Goal: Find specific page/section: Find specific page/section

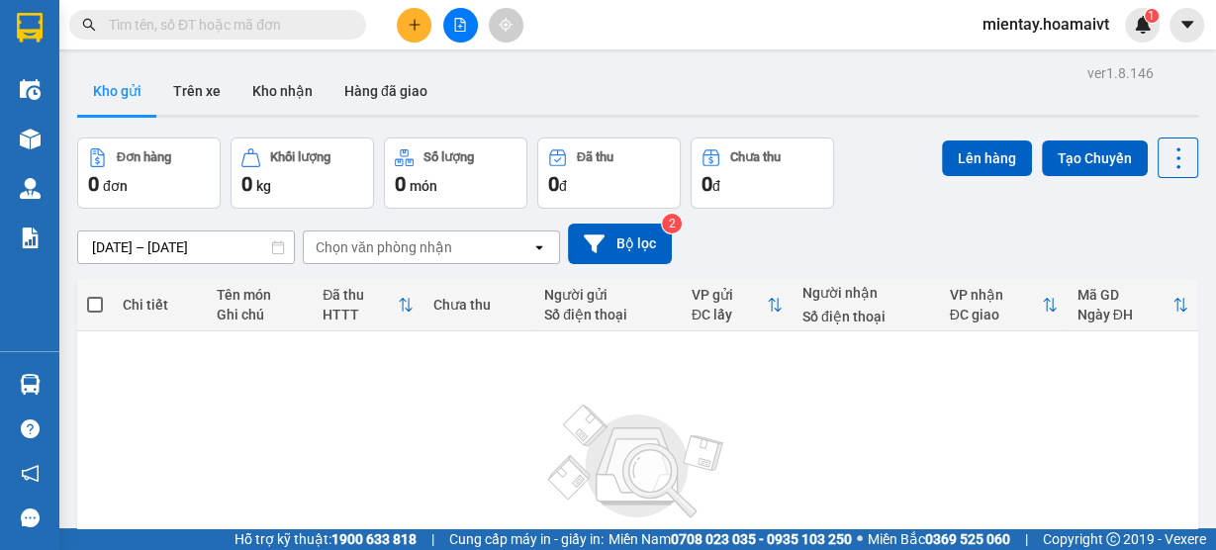
scroll to position [193, 0]
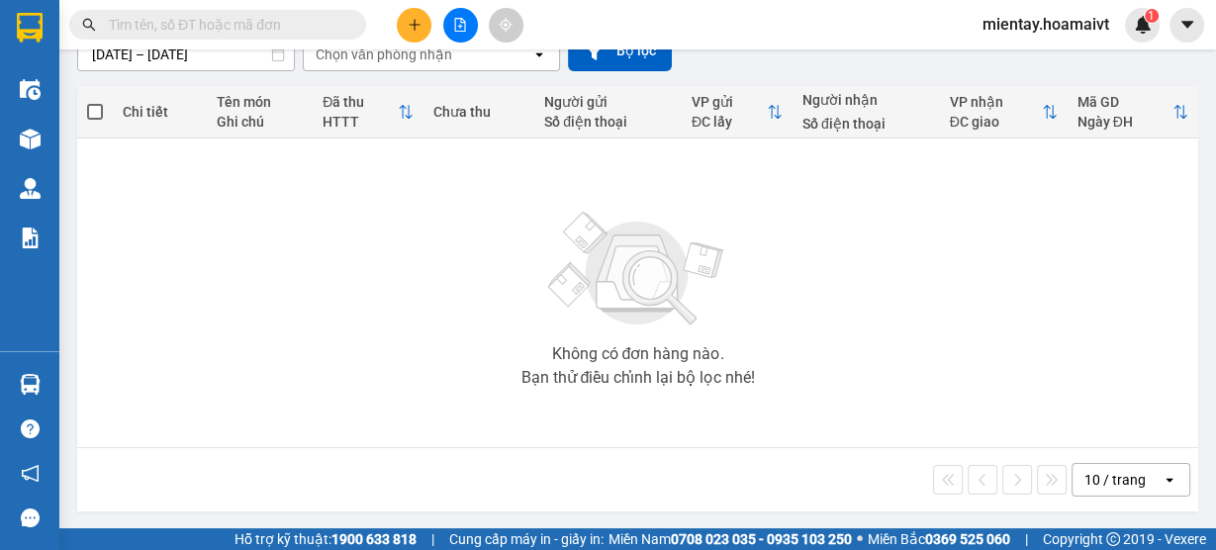
click at [1101, 466] on div "10 / trang" at bounding box center [1116, 480] width 89 height 32
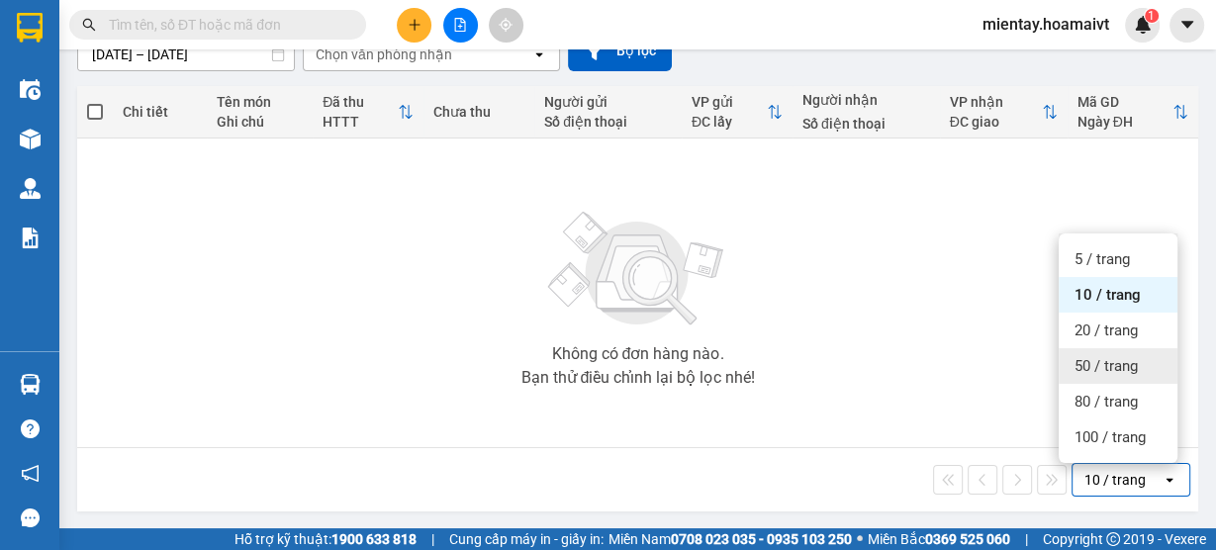
click at [1103, 369] on span "50 / trang" at bounding box center [1105, 366] width 63 height 20
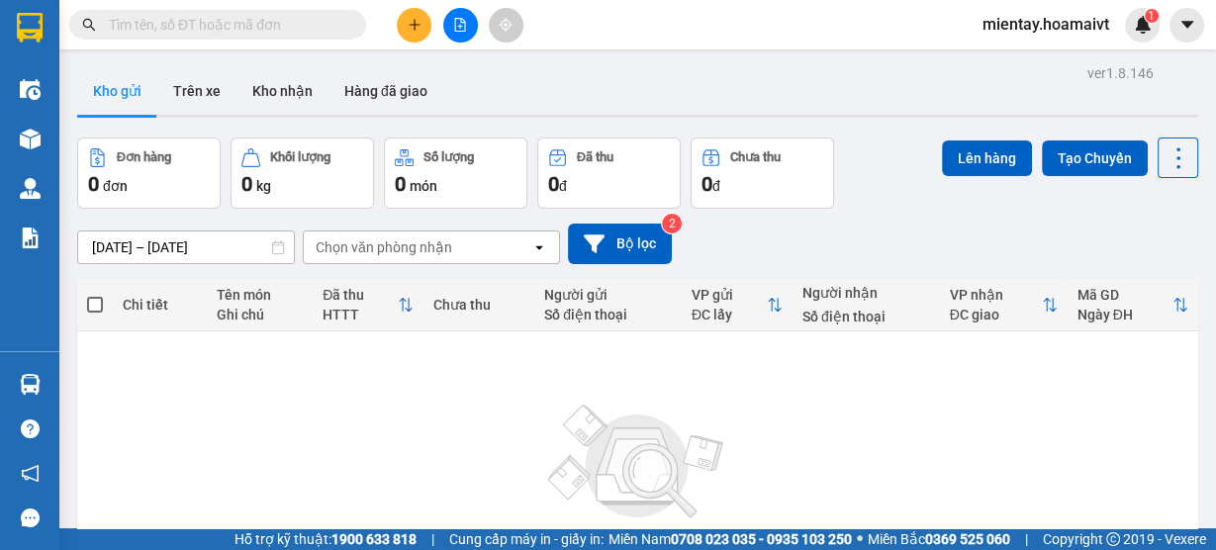
scroll to position [0, 0]
click at [261, 102] on button "Kho nhận" at bounding box center [282, 90] width 92 height 47
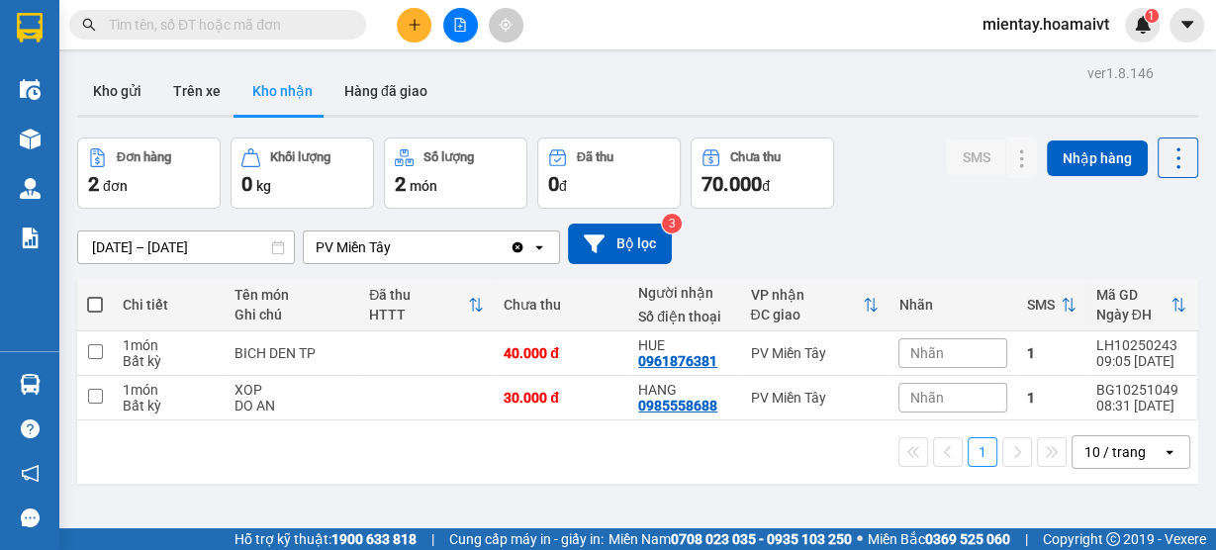
click at [1096, 460] on div "10 / trang" at bounding box center [1114, 452] width 61 height 20
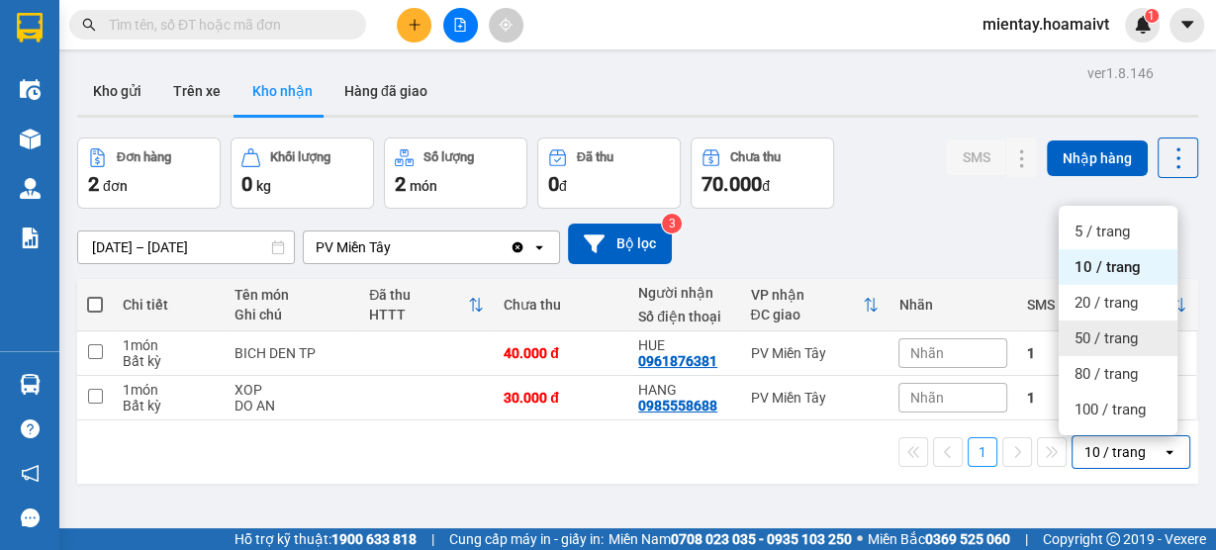
click at [1084, 338] on span "50 / trang" at bounding box center [1105, 338] width 63 height 20
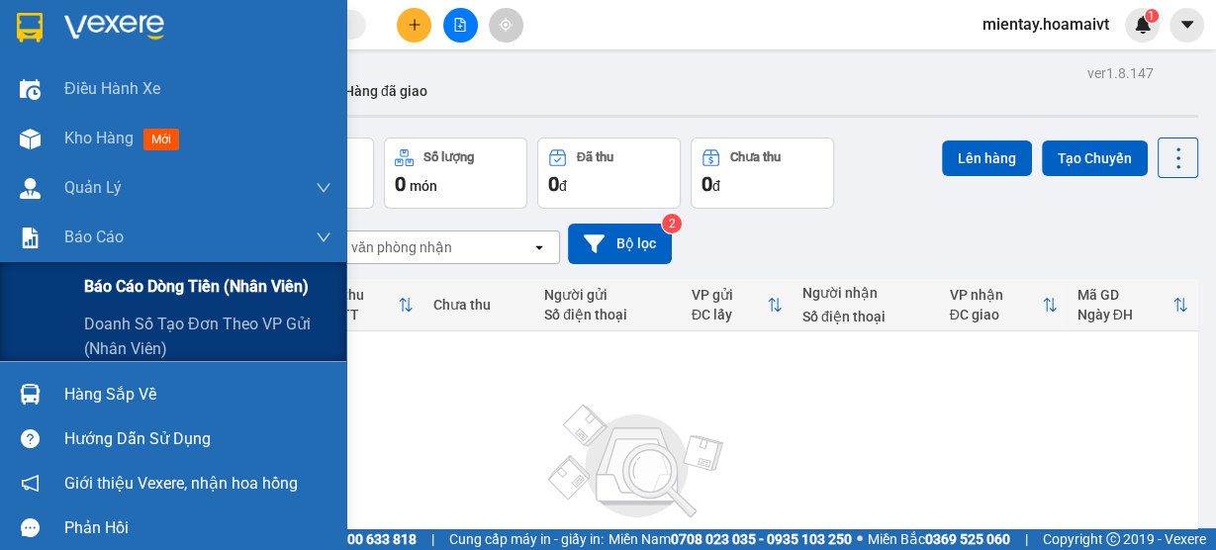
click at [174, 289] on span "Báo cáo dòng tiền (nhân viên)" at bounding box center [196, 286] width 225 height 25
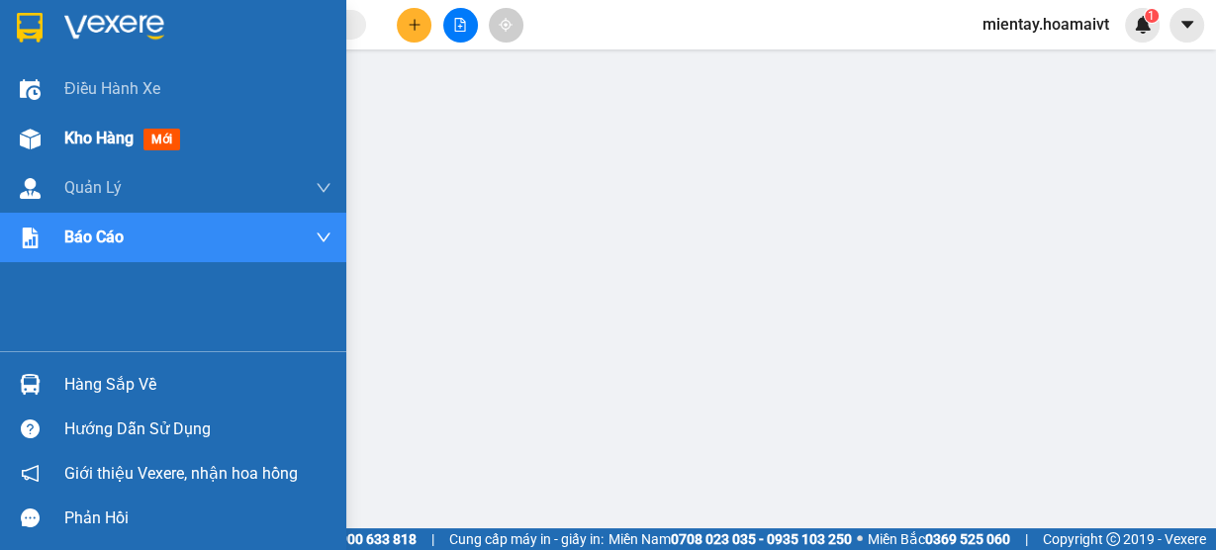
click at [113, 133] on span "Kho hàng" at bounding box center [98, 138] width 69 height 19
